Goal: Task Accomplishment & Management: Use online tool/utility

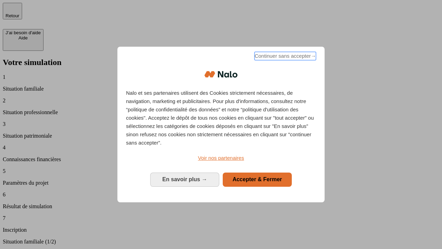
click at [285, 57] on span "Continuer sans accepter →" at bounding box center [284, 56] width 61 height 8
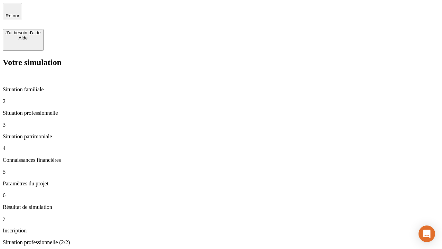
type input "30 000"
